Goal: Task Accomplishment & Management: Manage account settings

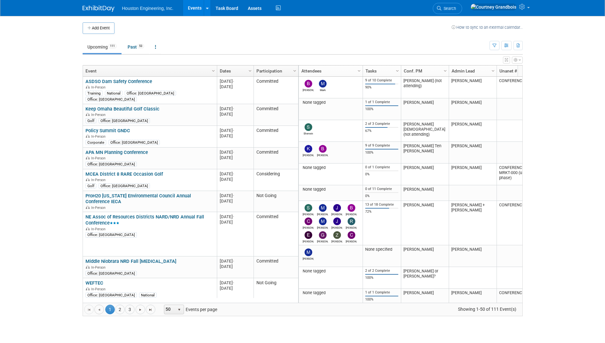
click at [98, 310] on span "Go to the previous page" at bounding box center [99, 309] width 5 height 5
click at [102, 308] on span "Go to the previous page" at bounding box center [99, 309] width 5 height 5
click at [120, 310] on link "2" at bounding box center [120, 309] width 10 height 10
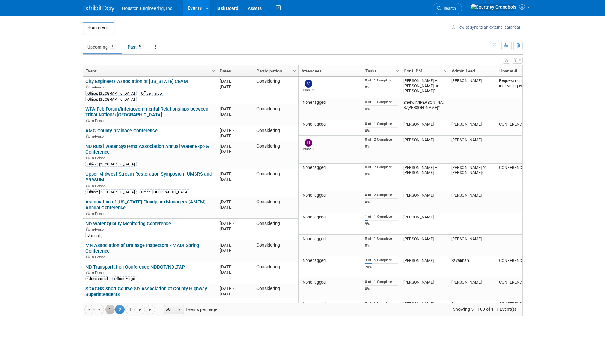
click at [109, 310] on link "1" at bounding box center [110, 309] width 10 height 10
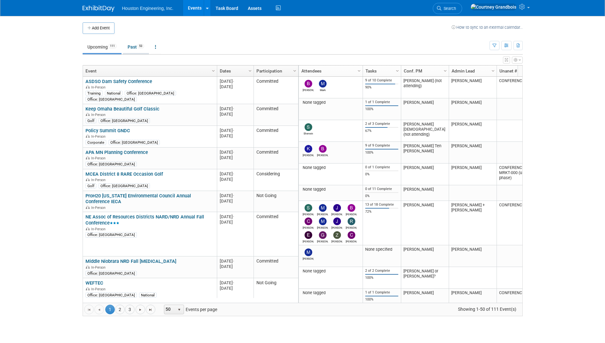
click at [134, 52] on link "Past 53" at bounding box center [136, 47] width 26 height 12
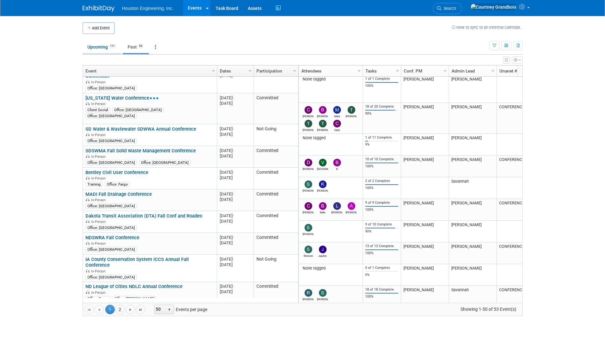
click at [98, 49] on link "Upcoming 111" at bounding box center [102, 47] width 39 height 12
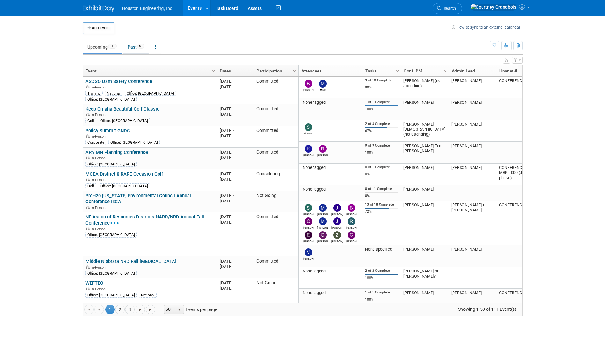
click at [135, 49] on link "Past 53" at bounding box center [136, 47] width 26 height 12
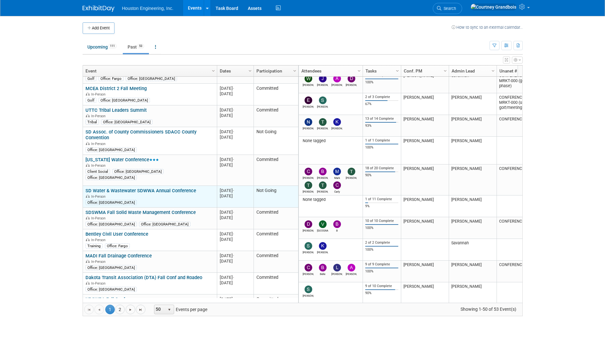
scroll to position [865, 0]
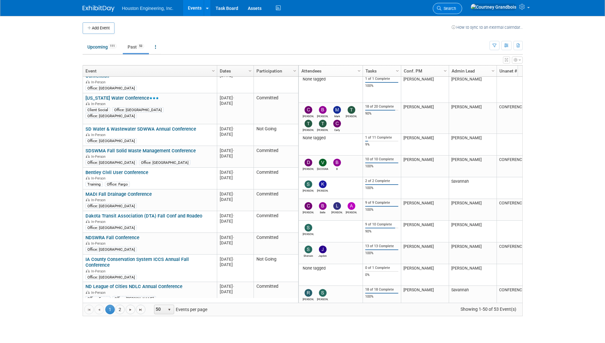
click at [462, 5] on link "Search" at bounding box center [447, 8] width 29 height 11
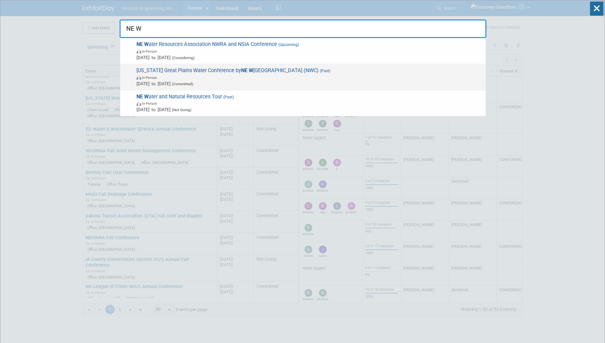
type input "NE W"
click at [262, 68] on span "Nebraska Great Plains Water Conference by NE W ater Center (NWC) (Past) In-Pers…" at bounding box center [309, 76] width 348 height 19
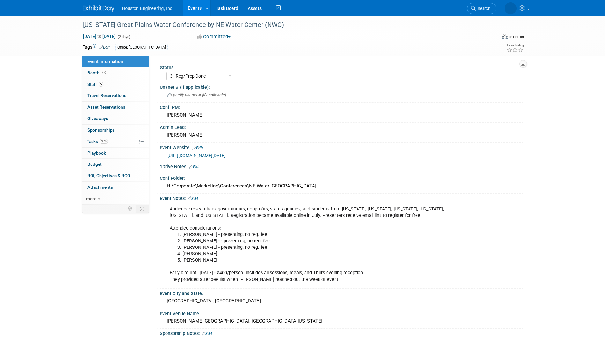
select select "3 - Reg/Prep Done"
select select "Yes"
select select "Water Resources"
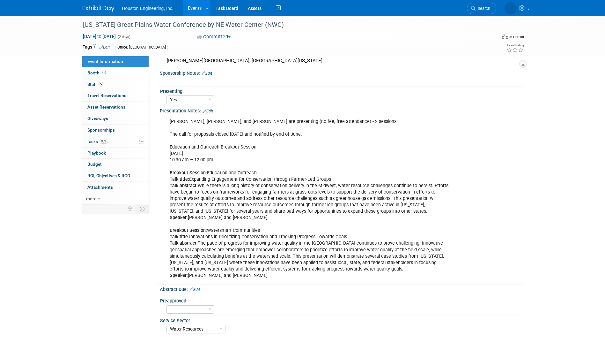
scroll to position [319, 0]
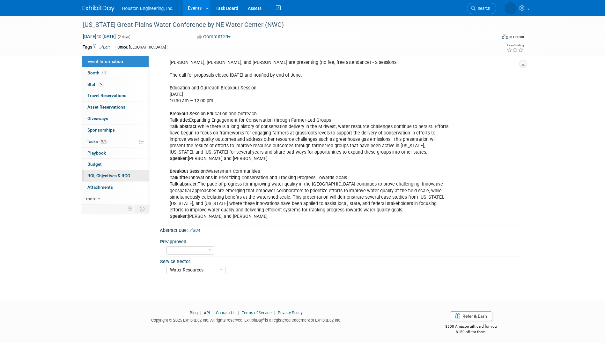
click at [90, 180] on link "0 ROI, Objectives & ROO 0" at bounding box center [115, 175] width 66 height 11
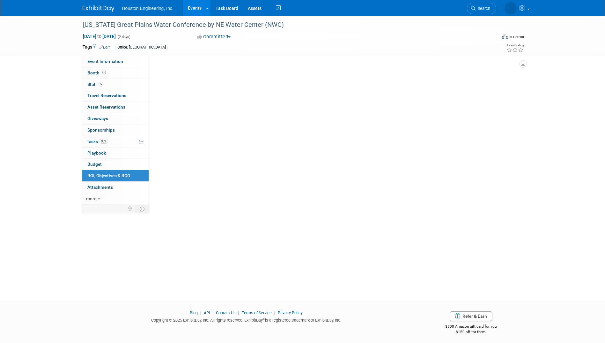
scroll to position [0, 0]
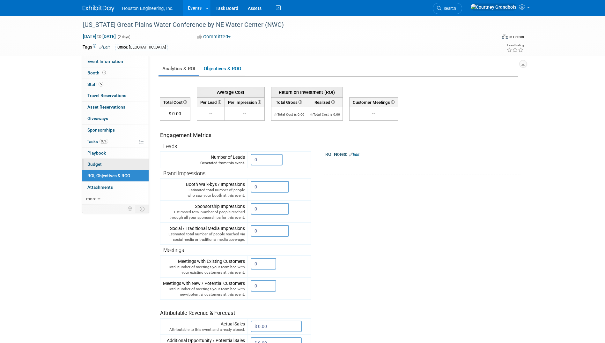
click at [93, 160] on link "Budget" at bounding box center [115, 164] width 66 height 11
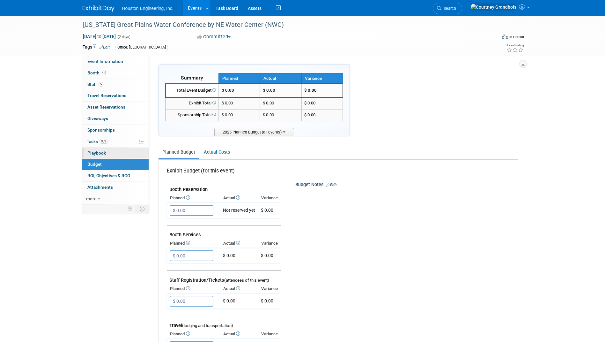
click at [96, 151] on span "Playbook 0" at bounding box center [96, 152] width 19 height 5
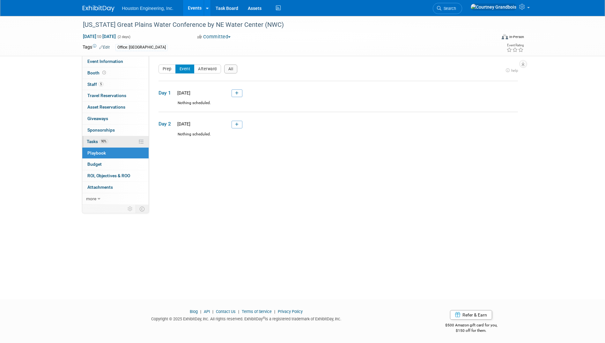
click at [95, 145] on link "90% Tasks 90%" at bounding box center [115, 141] width 66 height 11
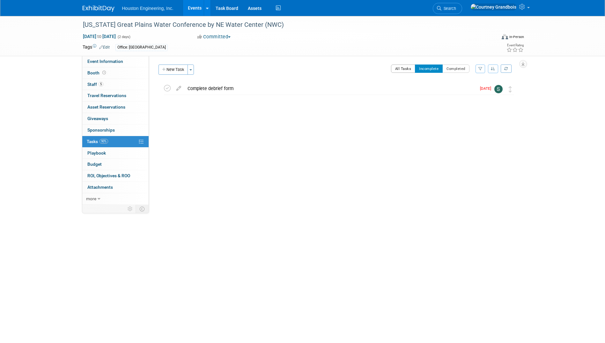
click at [392, 66] on button "All Tasks" at bounding box center [403, 68] width 25 height 8
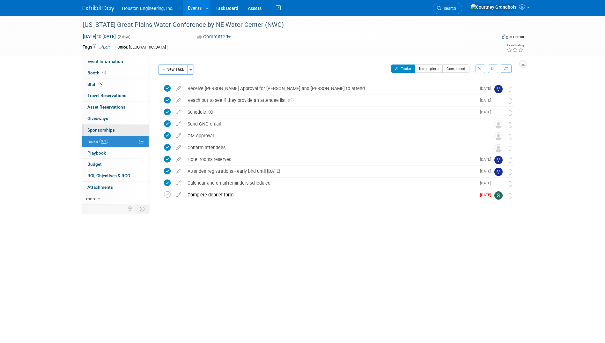
click at [115, 132] on link "0 Sponsorships 0" at bounding box center [115, 129] width 66 height 11
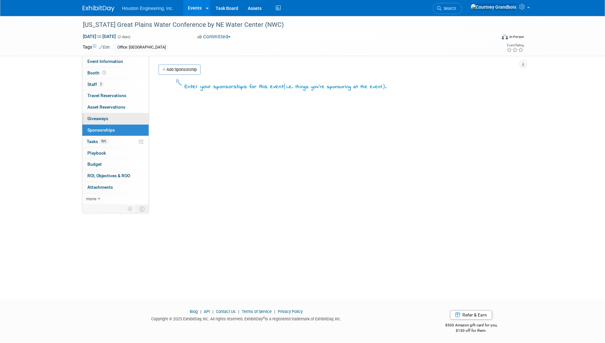
click at [115, 122] on link "0 Giveaways 0" at bounding box center [115, 118] width 66 height 11
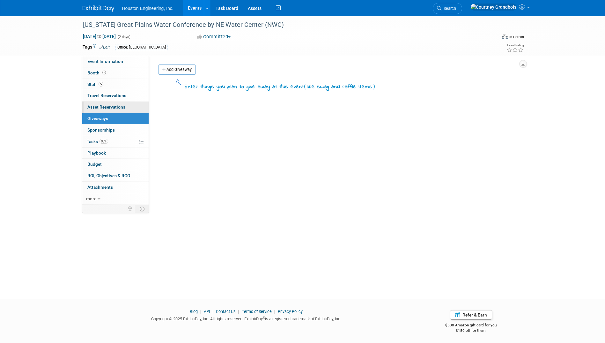
click at [117, 107] on span "Asset Reservations 0" at bounding box center [106, 106] width 38 height 5
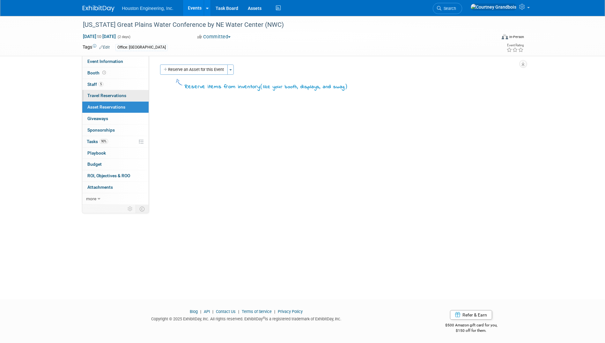
click at [115, 95] on span "Travel Reservations 0" at bounding box center [106, 95] width 39 height 5
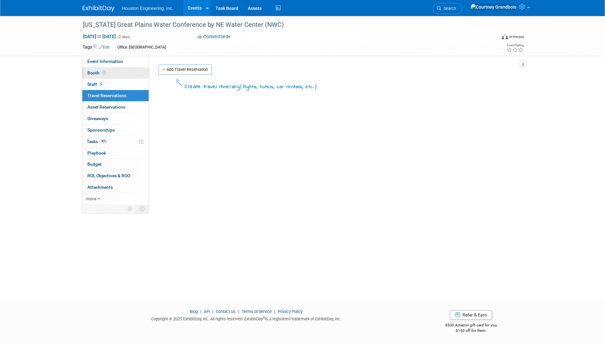
click at [105, 78] on link "Booth" at bounding box center [115, 72] width 66 height 11
select select "No"
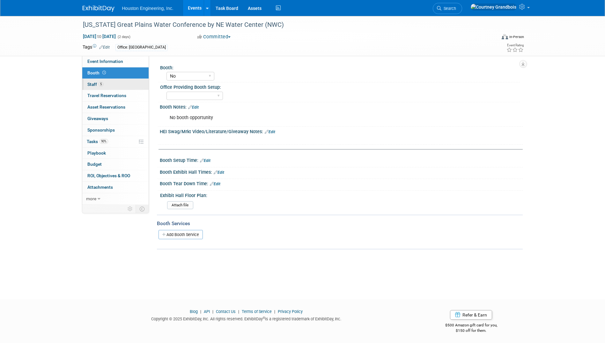
click at [104, 84] on link "5 Staff 5" at bounding box center [115, 84] width 66 height 11
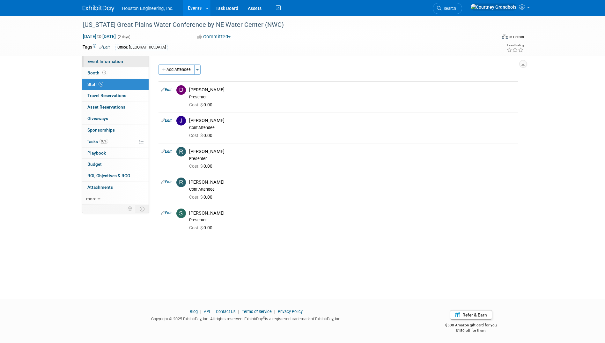
click at [120, 58] on link "Event Information" at bounding box center [115, 61] width 66 height 11
select select "3 - Reg/Prep Done"
select select "Yes"
select select "Water Resources"
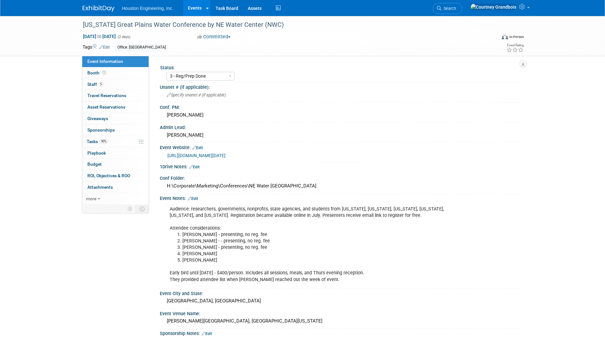
scroll to position [32, 0]
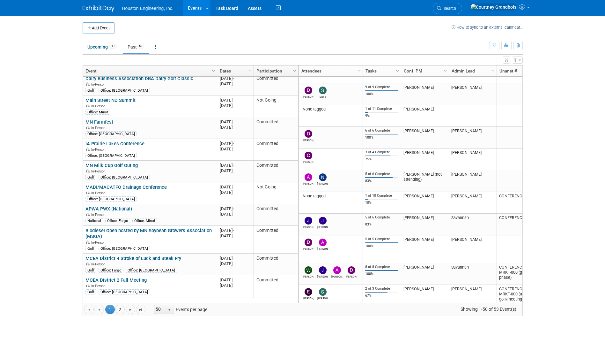
scroll to position [865, 0]
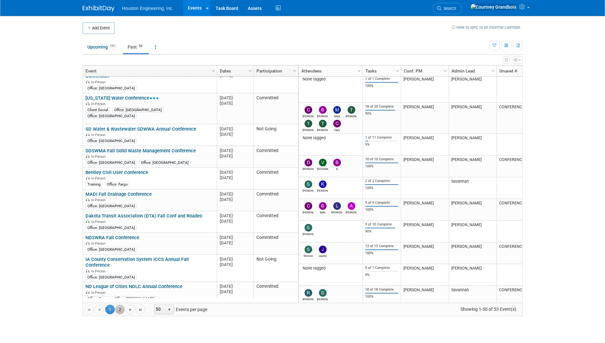
click at [121, 309] on link "2" at bounding box center [120, 309] width 10 height 10
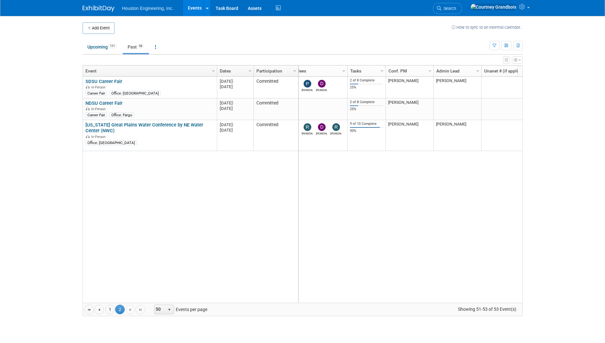
scroll to position [0, 27]
